Goal: Information Seeking & Learning: Learn about a topic

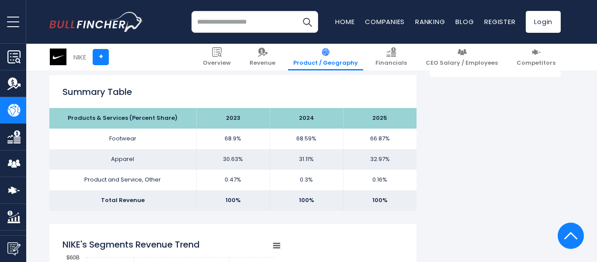
scroll to position [538, 0]
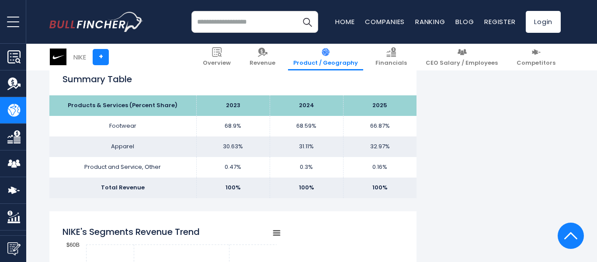
scroll to position [541, 0]
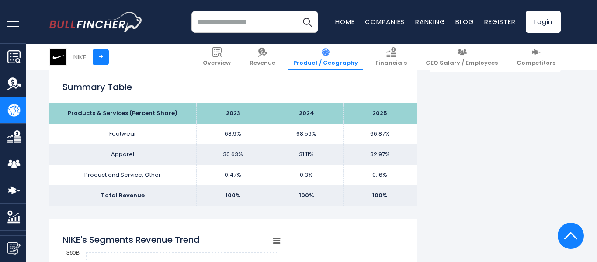
click at [414, 149] on td "32.97%" at bounding box center [379, 154] width 73 height 21
click at [390, 152] on td "32.97%" at bounding box center [379, 154] width 73 height 21
click at [381, 154] on td "32.97%" at bounding box center [379, 154] width 73 height 21
click at [116, 115] on th "Products & Services (Percent Share)" at bounding box center [122, 113] width 147 height 21
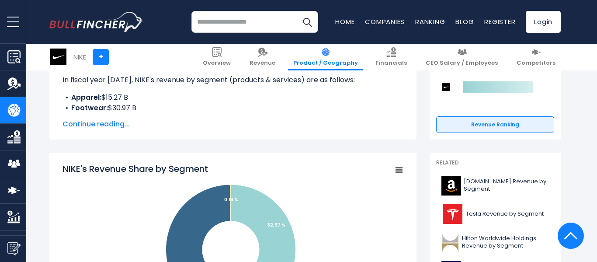
scroll to position [149, 0]
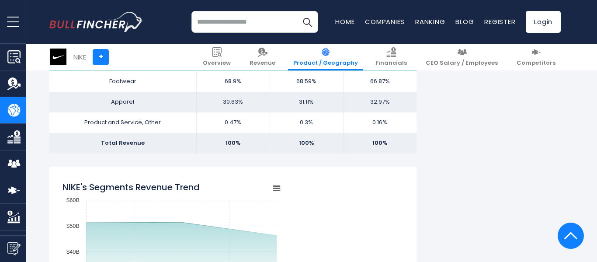
scroll to position [595, 0]
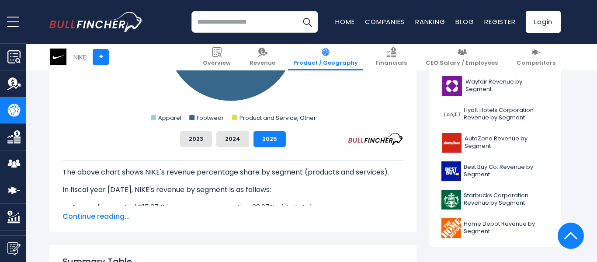
scroll to position [366, 0]
click at [93, 218] on span "Continue reading..." at bounding box center [232, 216] width 341 height 10
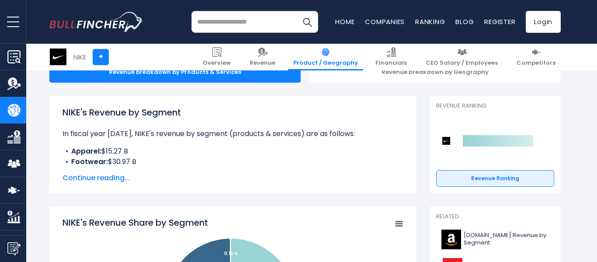
scroll to position [99, 0]
